Goal: Task Accomplishment & Management: Use online tool/utility

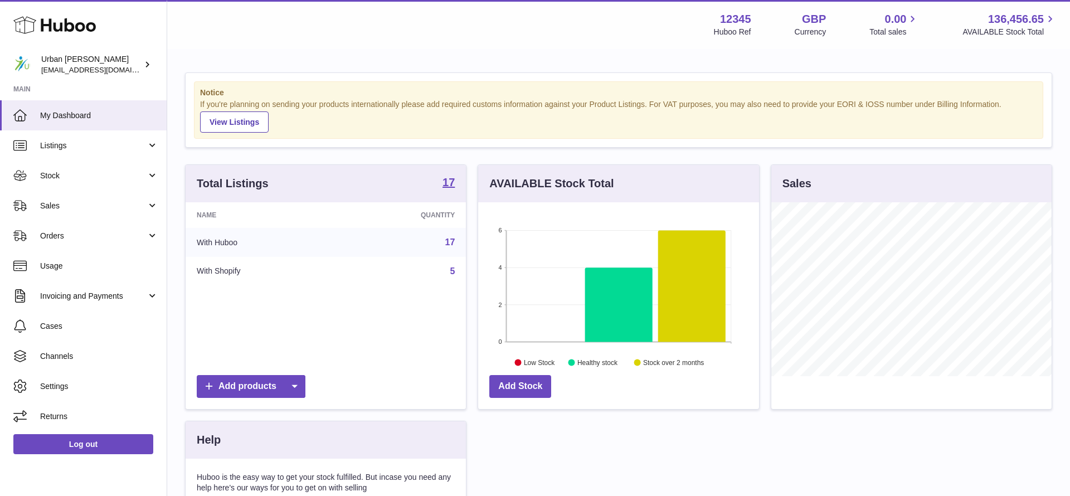
scroll to position [174, 280]
drag, startPoint x: 67, startPoint y: 207, endPoint x: 69, endPoint y: 221, distance: 14.0
click at [67, 207] on span "Sales" at bounding box center [93, 206] width 106 height 11
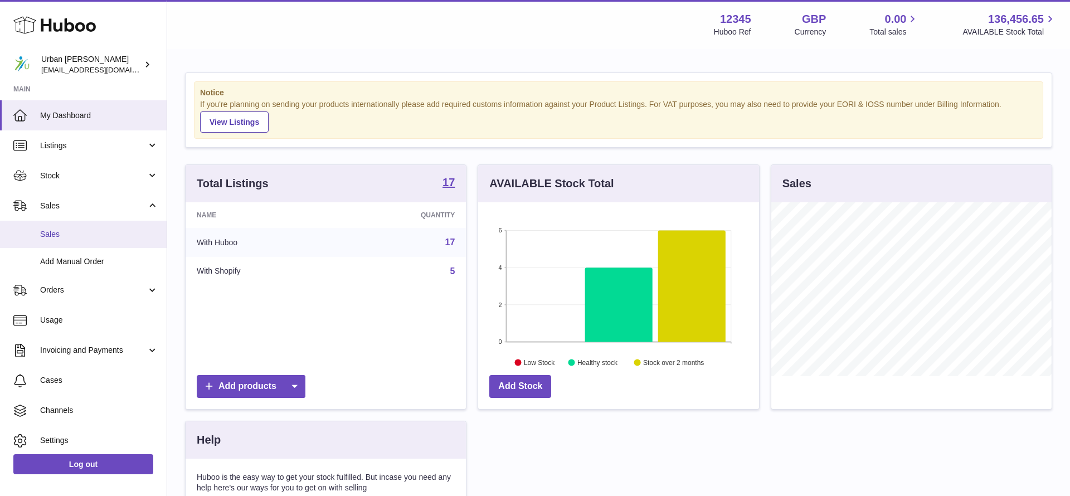
click at [76, 236] on span "Sales" at bounding box center [99, 234] width 118 height 11
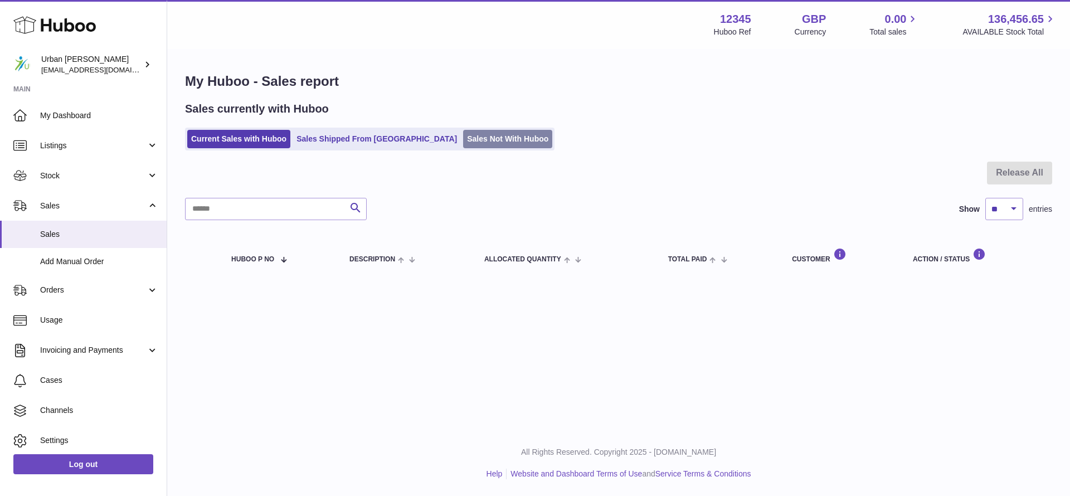
click at [468, 138] on link "Sales Not With Huboo" at bounding box center [507, 139] width 89 height 18
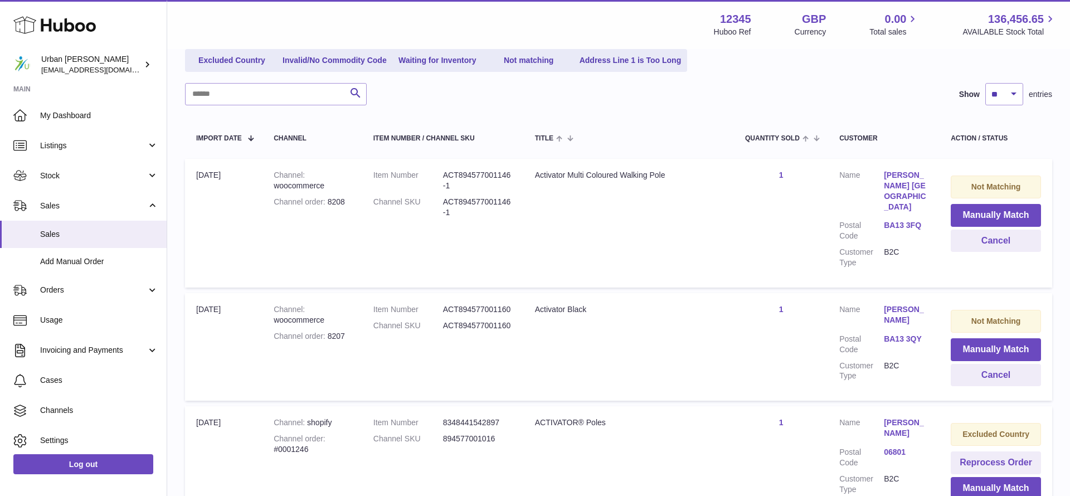
scroll to position [141, 0]
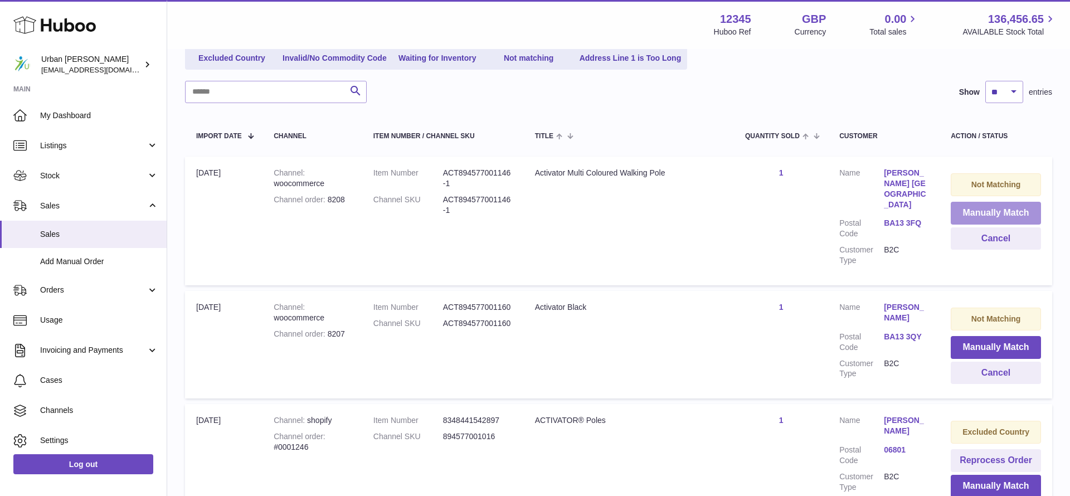
click at [998, 213] on button "Manually Match" at bounding box center [996, 213] width 90 height 23
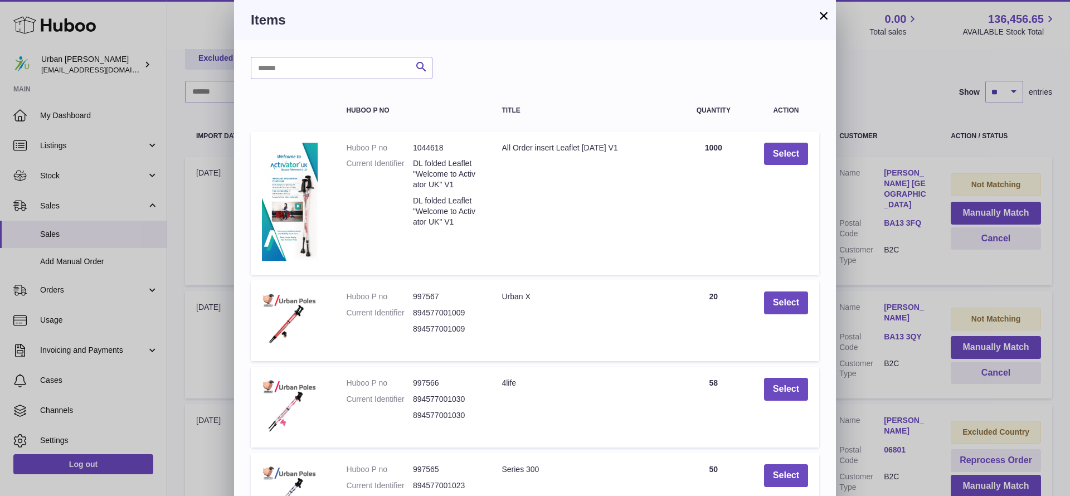
scroll to position [203, 0]
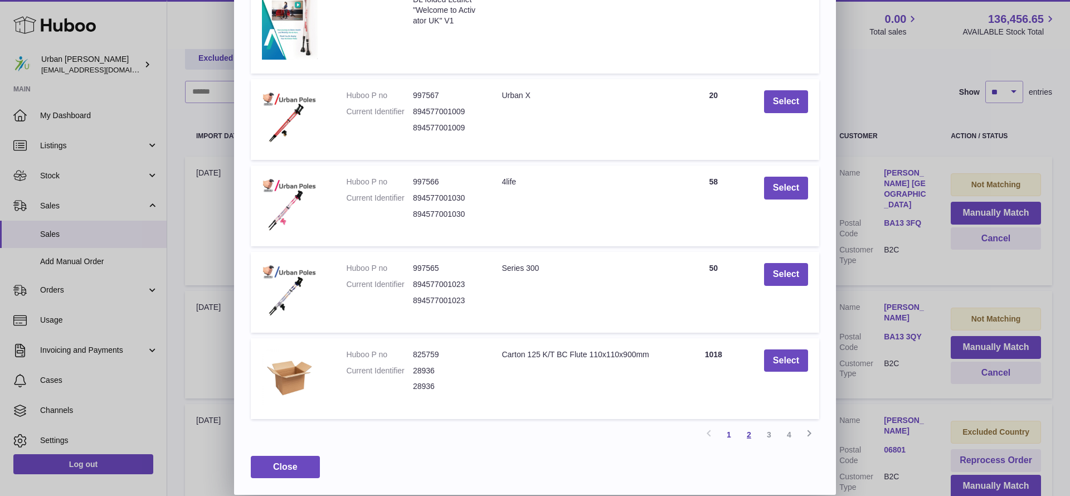
click at [750, 436] on link "2" at bounding box center [749, 435] width 20 height 20
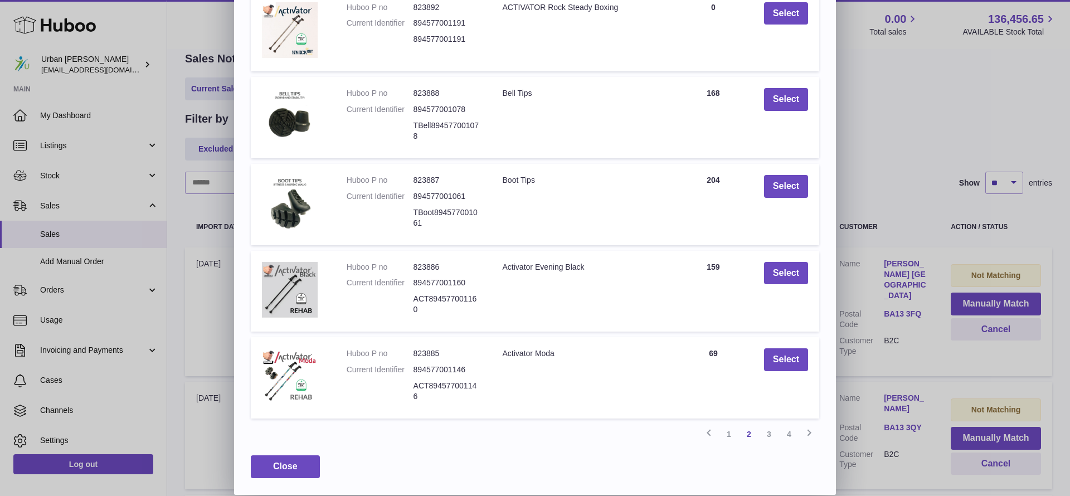
scroll to position [144, 0]
click at [792, 371] on button "Select" at bounding box center [786, 359] width 44 height 23
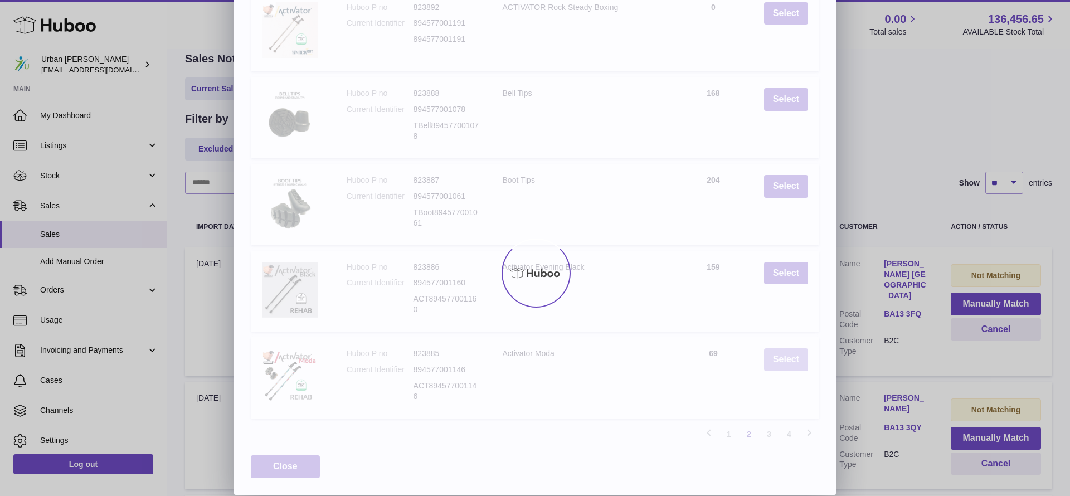
scroll to position [0, 0]
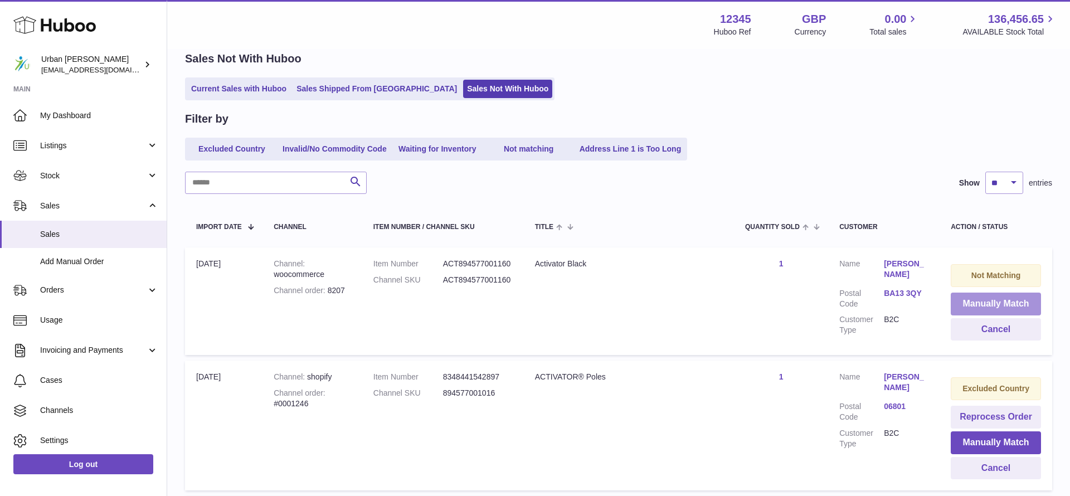
click at [957, 305] on button "Manually Match" at bounding box center [996, 304] width 90 height 23
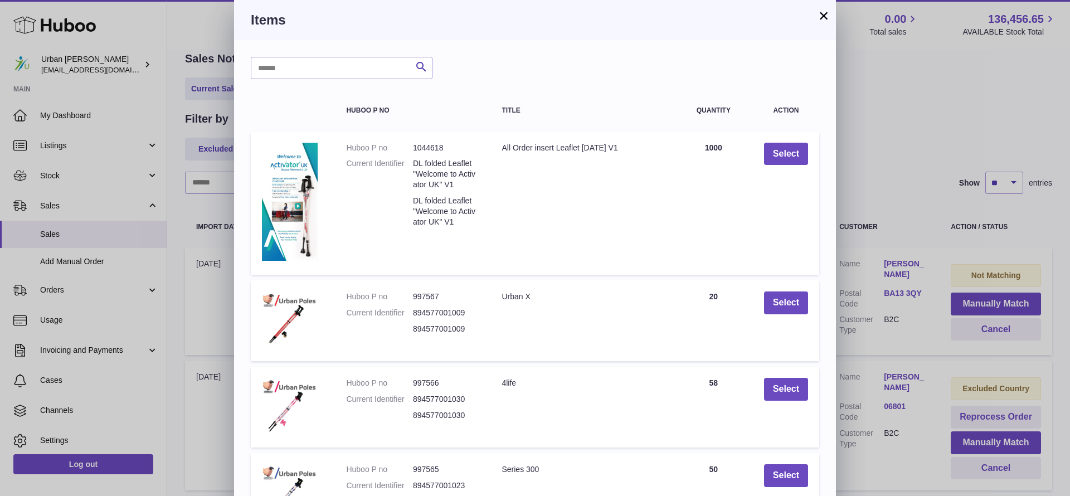
scroll to position [203, 0]
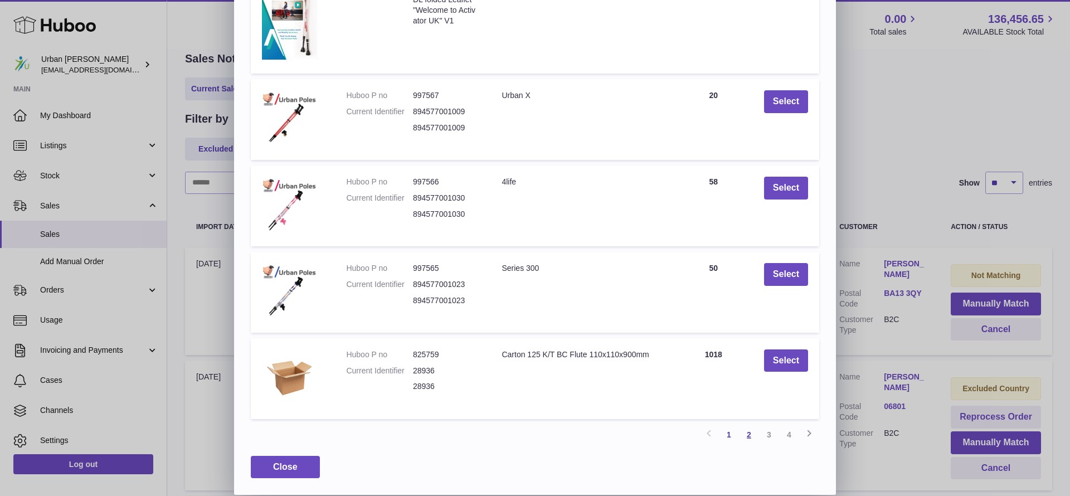
click at [752, 438] on link "2" at bounding box center [749, 435] width 20 height 20
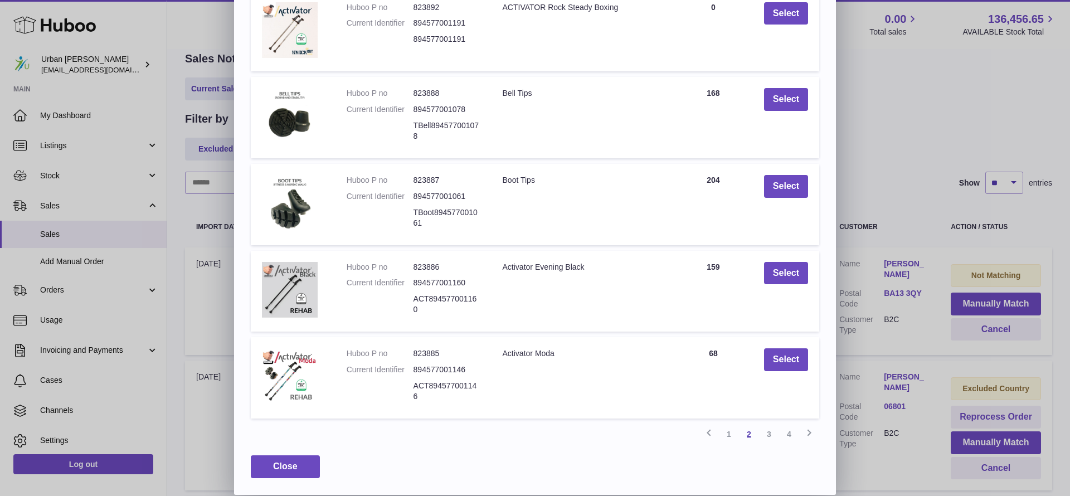
scroll to position [183, 0]
click at [789, 262] on button "Select" at bounding box center [786, 273] width 44 height 23
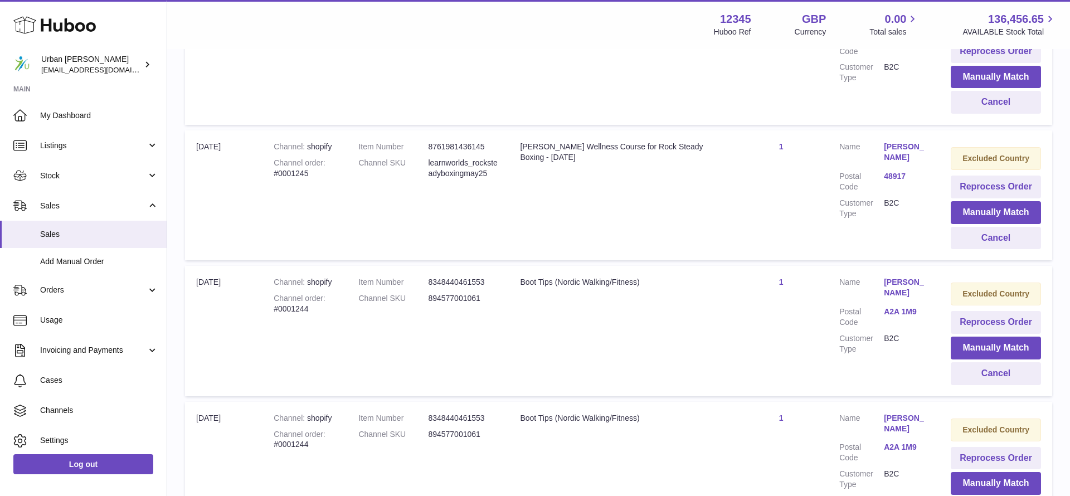
scroll to position [0, 0]
